Goal: Communication & Community: Answer question/provide support

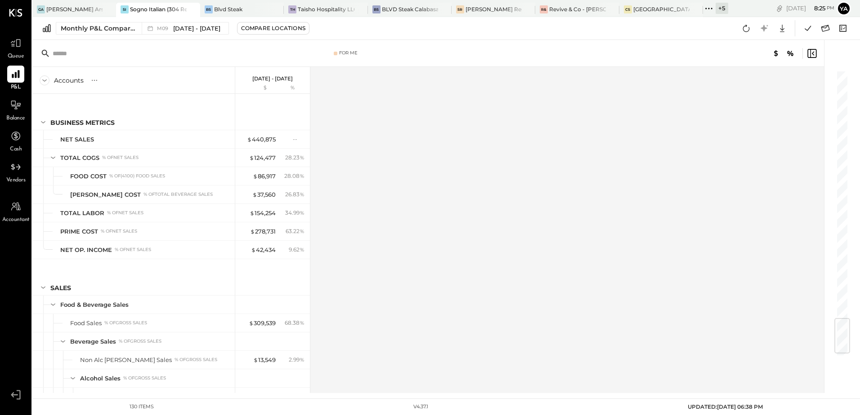
scroll to position [2098, 0]
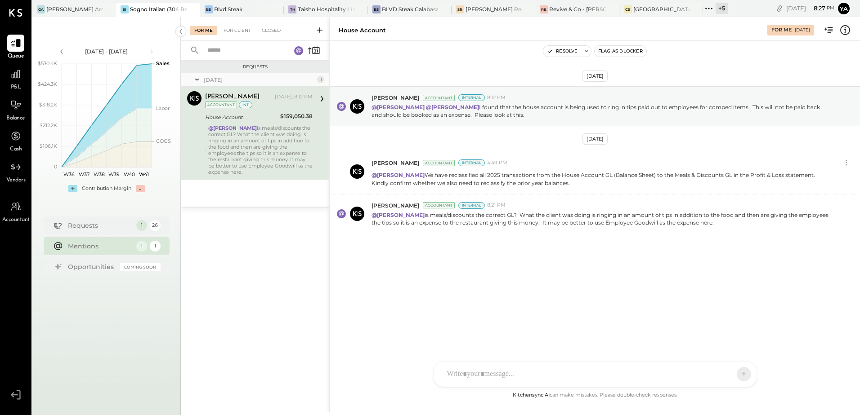
click at [243, 156] on div "@Yasin Shabhai is meals/discounts the correct GL? What the client was doing is …" at bounding box center [260, 150] width 104 height 50
drag, startPoint x: 722, startPoint y: 223, endPoint x: 418, endPoint y: 218, distance: 304.9
click at [418, 218] on p "@Yasin Shabhai is meals/discounts the correct GL? What the client was doing is …" at bounding box center [599, 218] width 457 height 15
copy p "is meals/discounts the correct GL? What the client was doing is ringing in an a…"
click at [426, 327] on div "Oct 7th, 2025 Chris Dash Accountant Internal 8:12 PM @Yasin Shabhai @Tarang Pad…" at bounding box center [595, 215] width 530 height 349
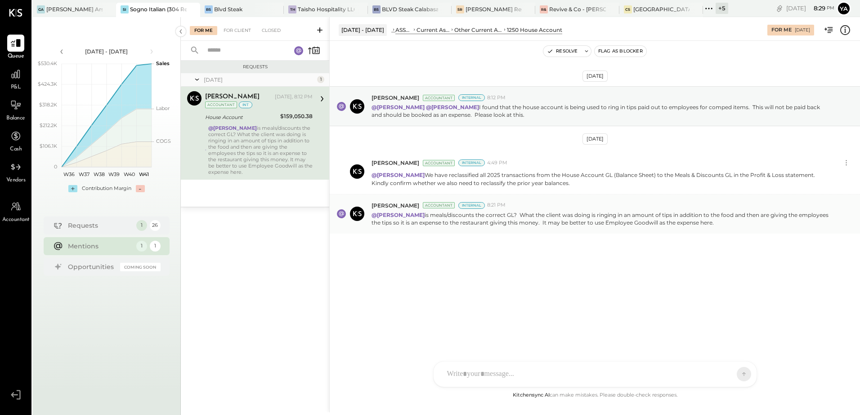
drag, startPoint x: 715, startPoint y: 225, endPoint x: 416, endPoint y: 217, distance: 299.1
click at [416, 217] on p "@Yasin Shabhai is meals/discounts the correct GL? What the client was doing is …" at bounding box center [599, 218] width 457 height 15
copy p "is meals/discounts the correct GL? What the client was doing is ringing in an a…"
drag, startPoint x: 436, startPoint y: 281, endPoint x: 549, endPoint y: 269, distance: 113.9
click at [436, 281] on div "Oct 7th, 2025 Chris Dash Accountant Internal 8:12 PM @Yasin Shabhai @Tarang Pad…" at bounding box center [595, 182] width 530 height 238
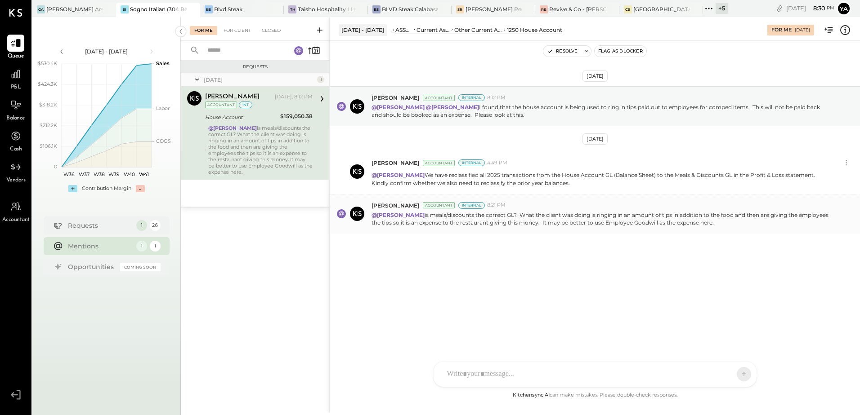
drag, startPoint x: 734, startPoint y: 220, endPoint x: 369, endPoint y: 205, distance: 365.4
click at [369, 205] on div "Chris Dash Accountant Internal 8:21 PM @Yasin Shabhai is meals/discounts the co…" at bounding box center [595, 214] width 530 height 39
copy div "Chris Dash Accountant Internal 8:21 PM @Yasin Shabhai is meals/discounts the co…"
